Goal: Contribute content: Add original content to the website for others to see

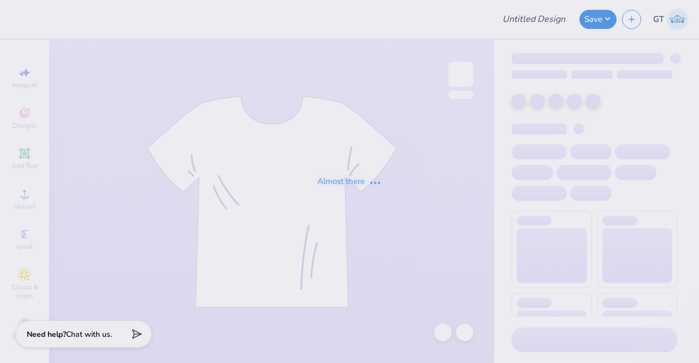
type input "[PERSON_NAME] dance team final design"
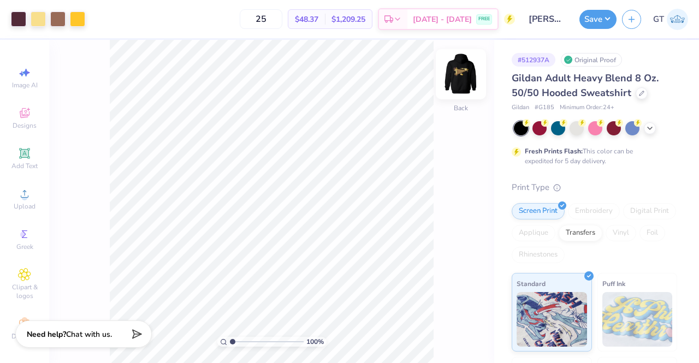
click at [458, 75] on img at bounding box center [461, 74] width 44 height 44
click at [464, 76] on img at bounding box center [461, 74] width 44 height 44
click at [464, 76] on img at bounding box center [461, 74] width 22 height 22
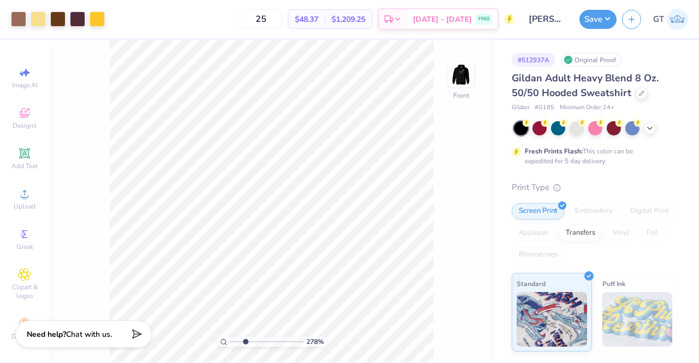
click at [463, 74] on img at bounding box center [461, 74] width 22 height 22
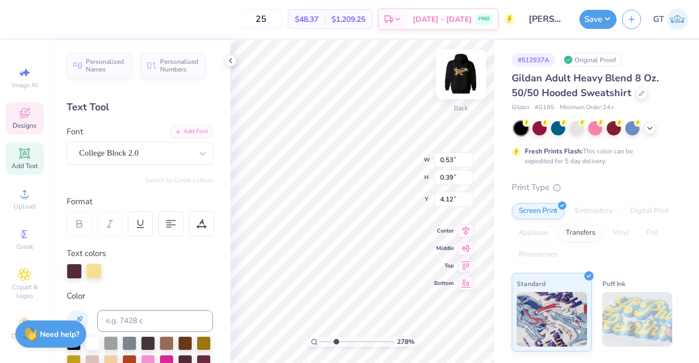
click at [463, 80] on img at bounding box center [461, 74] width 44 height 44
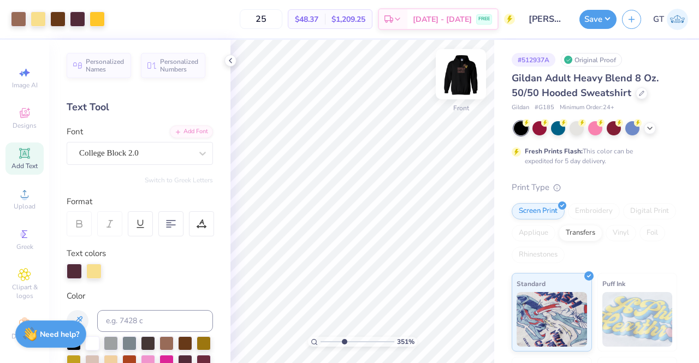
type input "3.88854263235604"
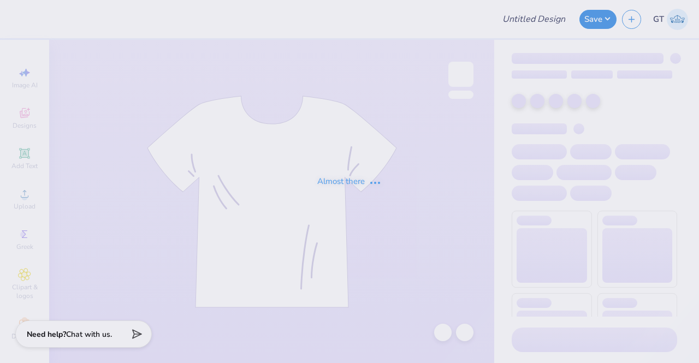
type input "KKG Back to School PR 2025"
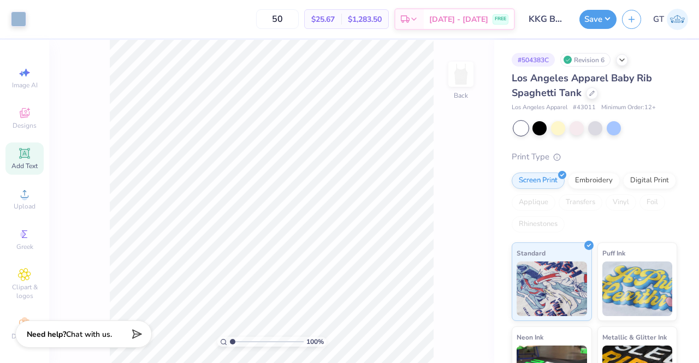
click at [25, 156] on icon at bounding box center [24, 153] width 13 height 13
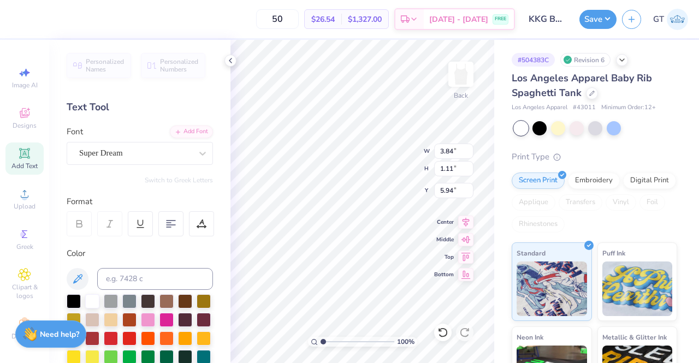
scroll to position [9, 1]
paste textarea "®"
type textarea "®"
click at [197, 151] on icon at bounding box center [202, 153] width 11 height 11
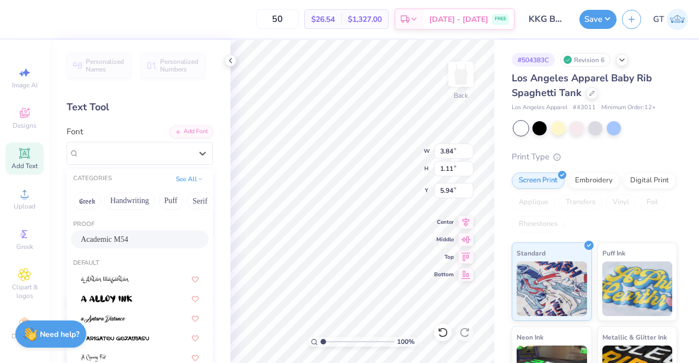
click at [122, 241] on span "Academic M54" at bounding box center [105, 239] width 48 height 11
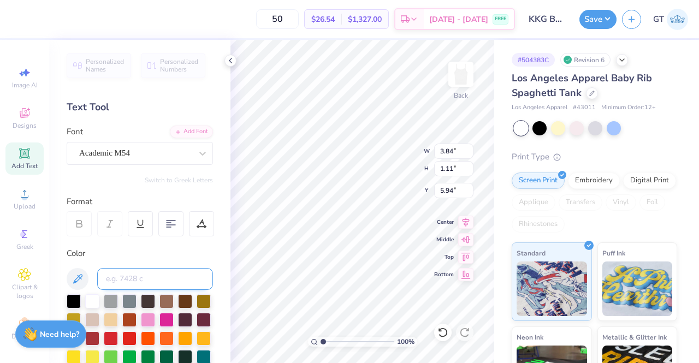
click at [134, 274] on input at bounding box center [155, 279] width 116 height 22
type input "644c"
type textarea "®"
click at [165, 272] on input at bounding box center [155, 279] width 116 height 22
type input "644c"
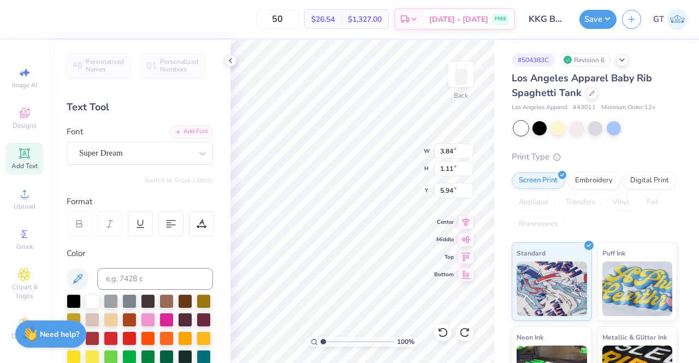
type input "8.93"
type input "2.35"
type input "2.54"
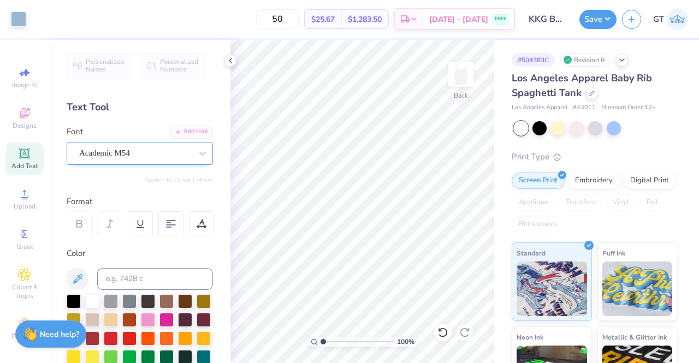
click at [171, 155] on div "Academic M54" at bounding box center [135, 153] width 115 height 17
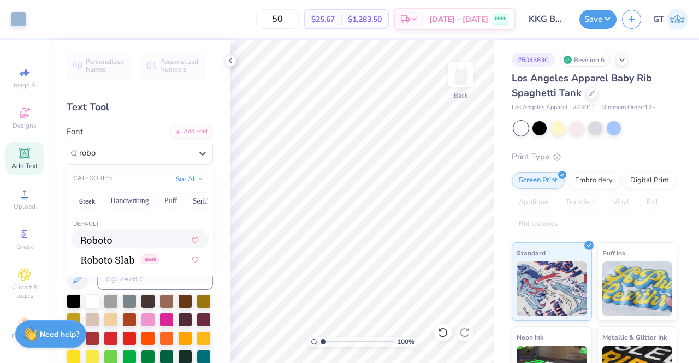
click at [114, 240] on div at bounding box center [140, 239] width 118 height 11
type input "robo"
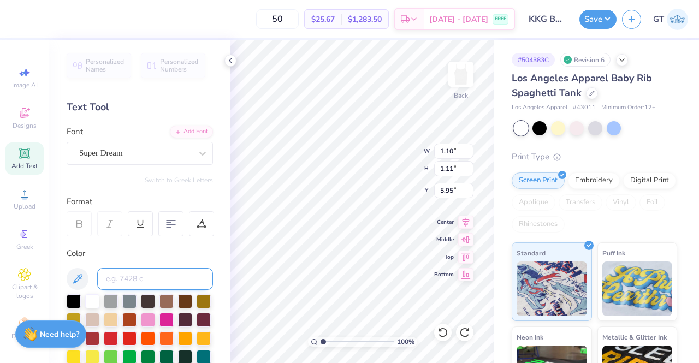
click at [161, 281] on input at bounding box center [155, 279] width 116 height 22
click at [132, 159] on div "Super Dream" at bounding box center [135, 153] width 115 height 17
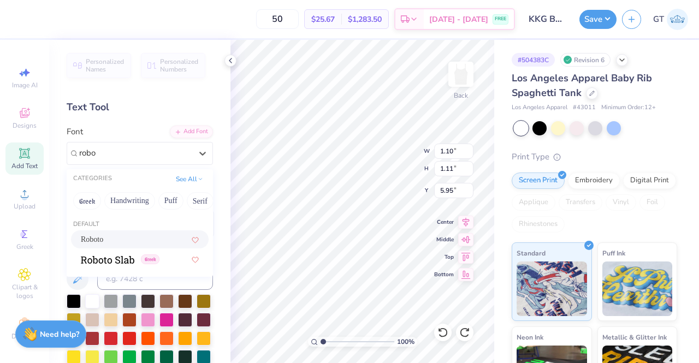
click at [151, 238] on div "Roboto" at bounding box center [140, 239] width 118 height 11
type input "robo"
type input "1.16"
type input "5.92"
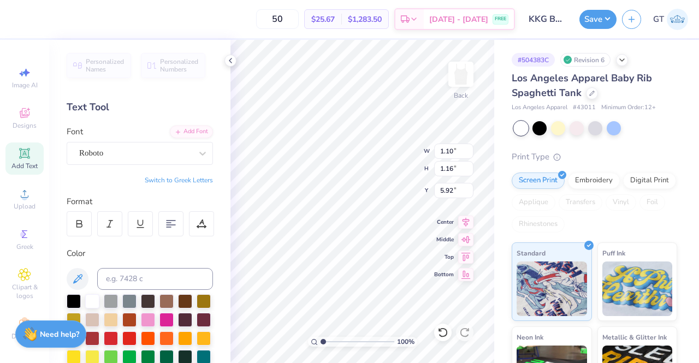
type input "0.37"
type input "0.39"
type input "2.34"
type input "1.17112358782546"
type input "0.24"
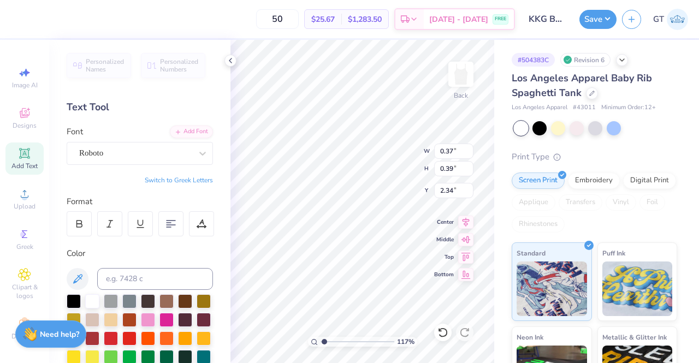
type input "0.25"
type input "2.49"
type input "1.59234089796416"
type input "2.54"
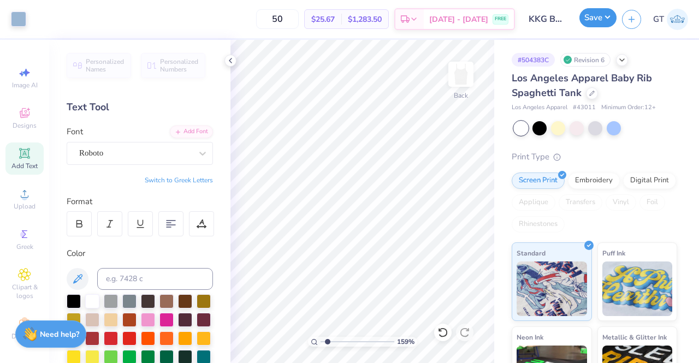
click at [598, 19] on button "Save" at bounding box center [598, 17] width 37 height 19
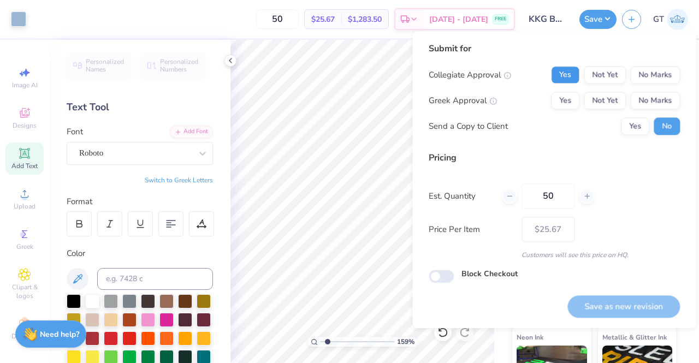
click at [559, 72] on button "Yes" at bounding box center [565, 74] width 28 height 17
click at [583, 100] on div "Yes Not Yet No Marks" at bounding box center [615, 100] width 129 height 17
click at [573, 99] on button "Yes" at bounding box center [565, 100] width 28 height 17
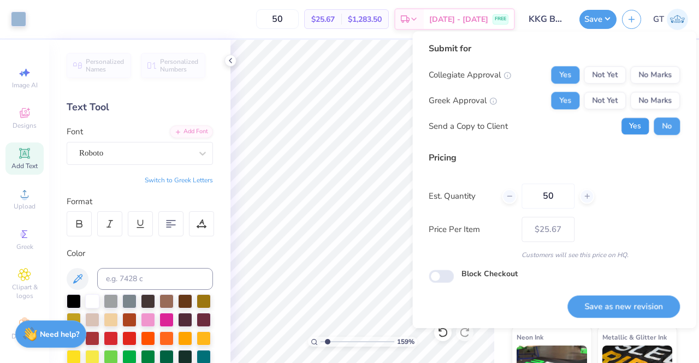
click at [638, 127] on button "Yes" at bounding box center [635, 125] width 28 height 17
type input "1.59234089796416"
click at [600, 311] on button "Save as new revision" at bounding box center [624, 307] width 113 height 22
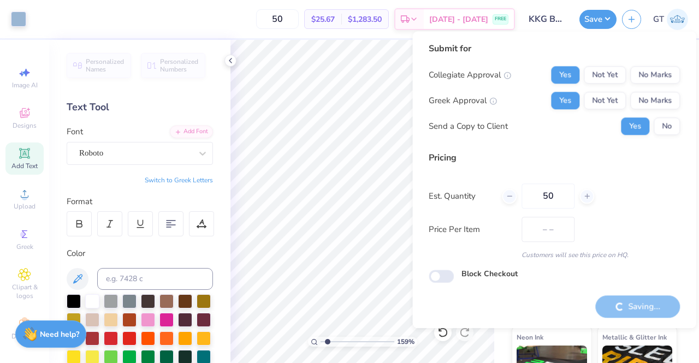
type input "$25.67"
type input "1.59234089796416"
